Goal: Task Accomplishment & Management: Complete application form

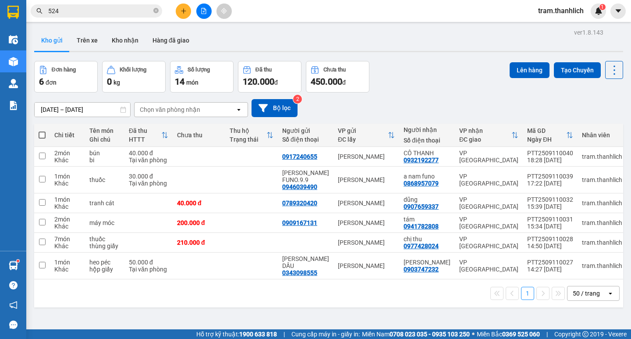
click at [181, 11] on icon "plus" at bounding box center [184, 11] width 6 height 6
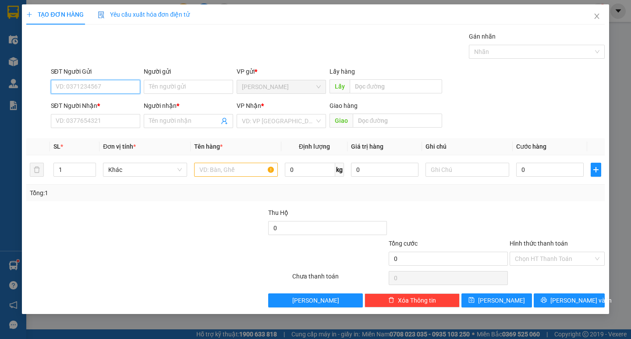
click at [110, 84] on input "SĐT Người Gửi" at bounding box center [95, 87] width 89 height 14
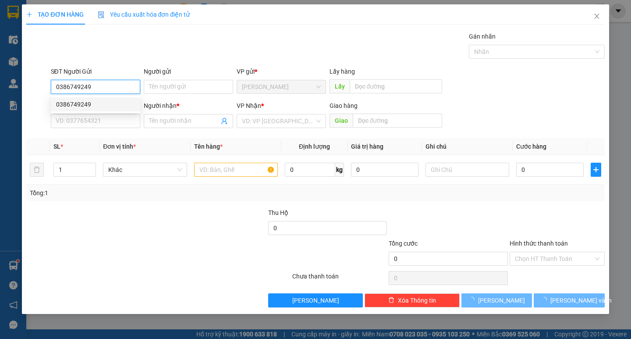
type input "0386749249"
click at [112, 129] on div "SĐT Người Nhận * VD: 0377654321" at bounding box center [95, 116] width 89 height 31
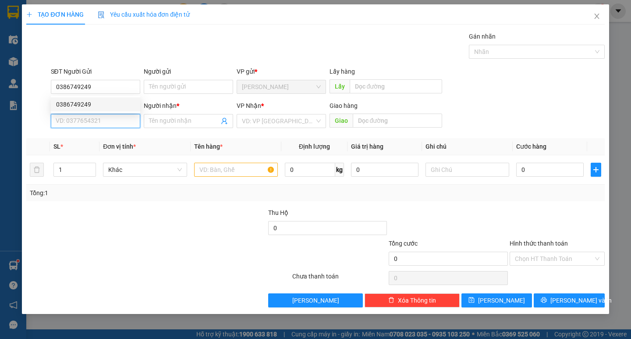
click at [113, 126] on input "SĐT Người Nhận *" at bounding box center [95, 121] width 89 height 14
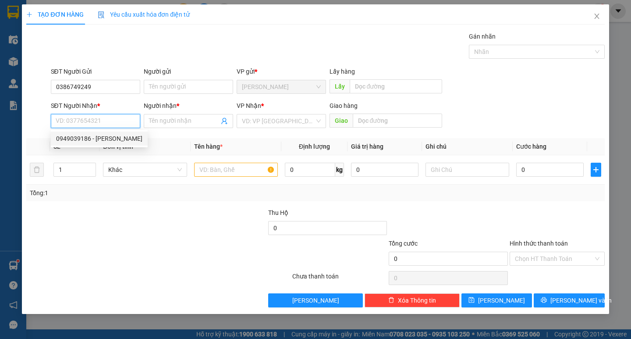
click at [111, 136] on div "0949039186 - [PERSON_NAME]" at bounding box center [99, 139] width 86 height 10
type input "0949039186"
type input "khoa"
type input "30 thong thien học"
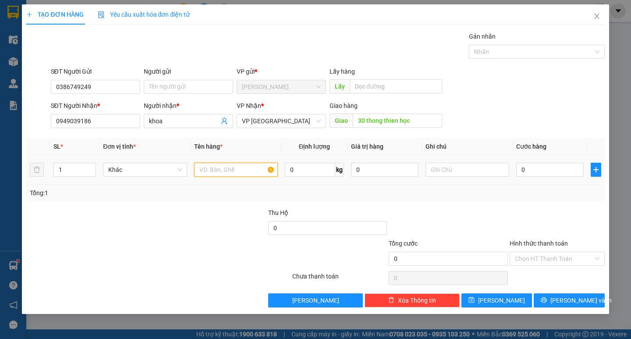
click at [263, 170] on input "text" at bounding box center [236, 170] width 84 height 14
type input "GIẤY TỜ"
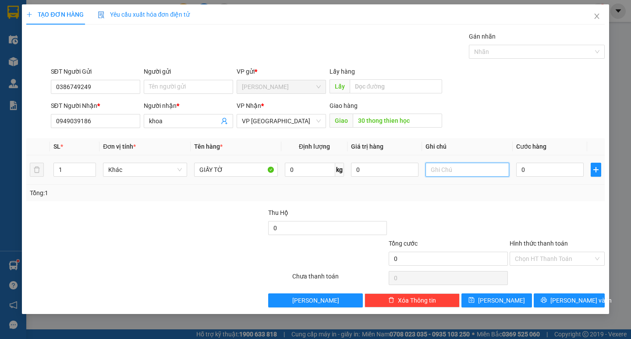
click at [474, 175] on input "text" at bounding box center [468, 170] width 84 height 14
type input "TẬP"
click at [529, 174] on input "0" at bounding box center [550, 170] width 68 height 14
type input "5"
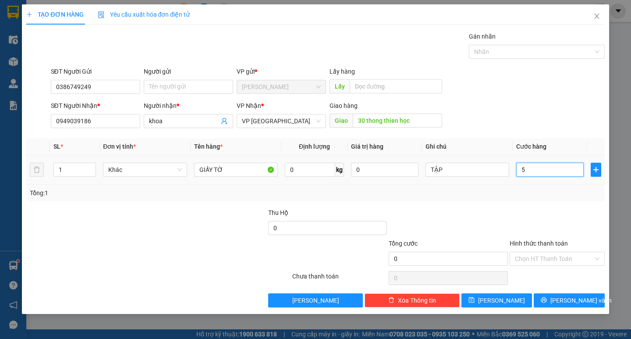
type input "5"
type input "50"
type input "500"
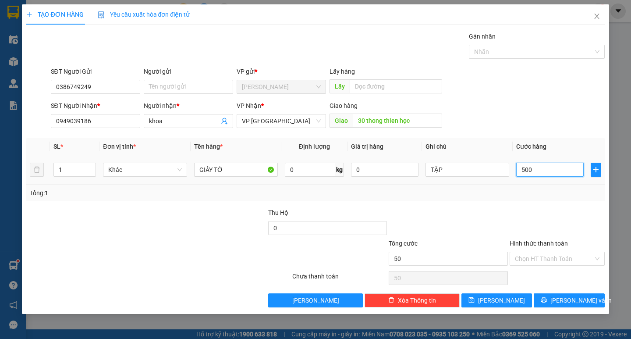
type input "500"
type input "5.000"
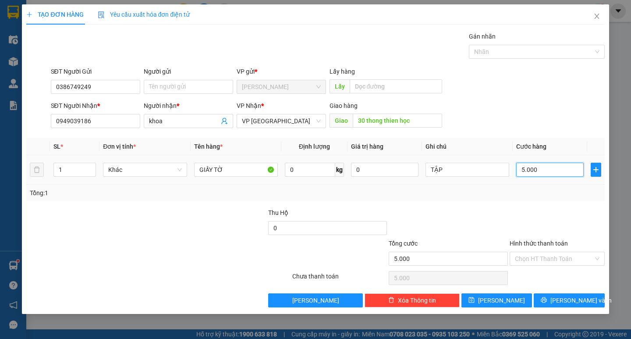
type input "50.000"
type input "500.000"
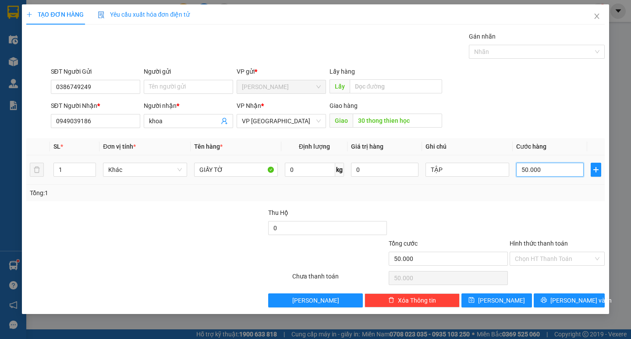
type input "500.000"
type input "50.000"
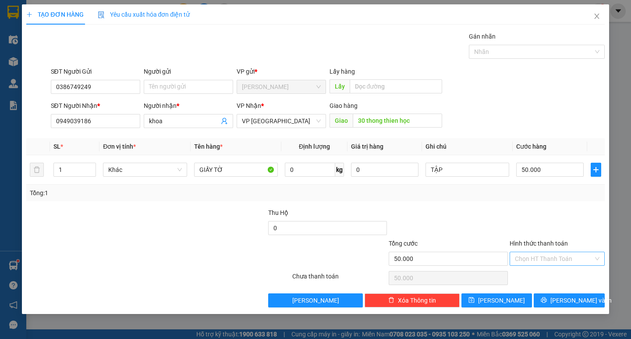
drag, startPoint x: 542, startPoint y: 255, endPoint x: 543, endPoint y: 262, distance: 7.1
click at [542, 256] on input "Hình thức thanh toán" at bounding box center [554, 258] width 78 height 13
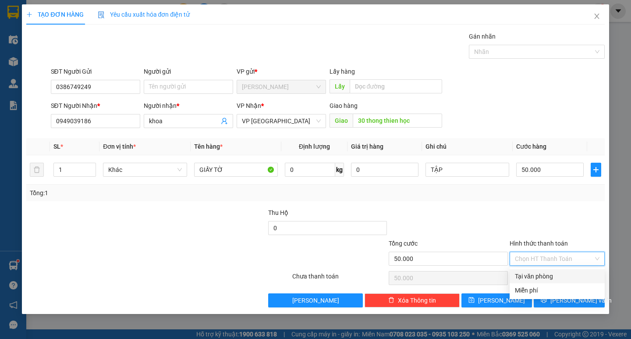
click at [544, 277] on div "Tại văn phòng" at bounding box center [557, 276] width 85 height 10
type input "0"
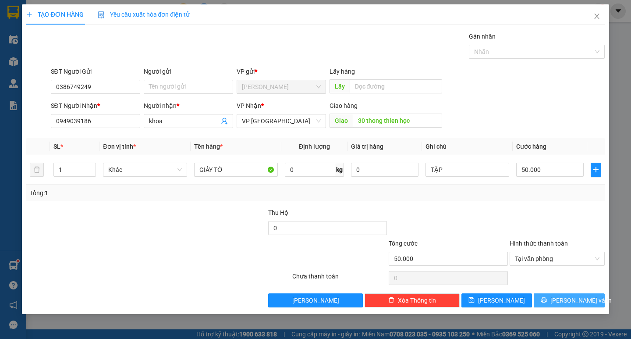
click at [549, 302] on button "[PERSON_NAME] và In" at bounding box center [569, 300] width 71 height 14
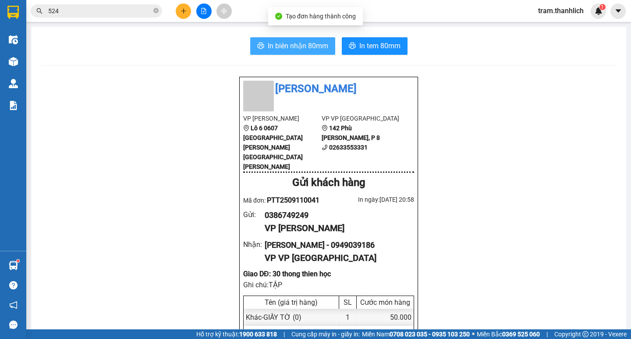
click at [308, 50] on span "In biên nhận 80mm" at bounding box center [298, 45] width 60 height 11
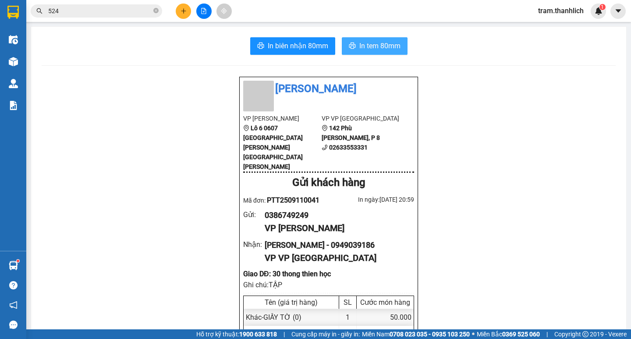
click at [370, 48] on span "In tem 80mm" at bounding box center [379, 45] width 41 height 11
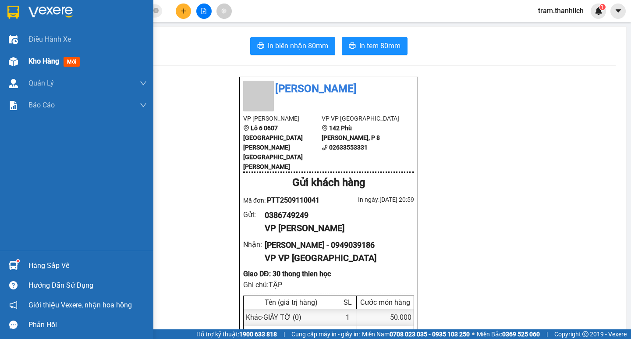
click at [36, 62] on span "Kho hàng" at bounding box center [43, 61] width 31 height 8
